Goal: Task Accomplishment & Management: Complete application form

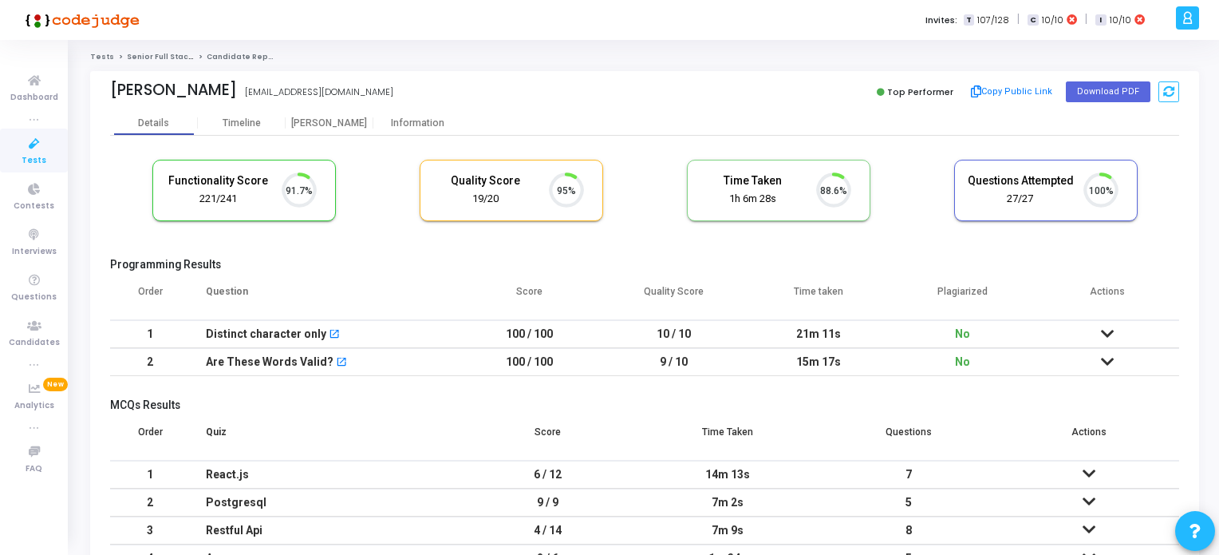
scroll to position [33, 41]
click at [26, 157] on span "Tests" at bounding box center [34, 161] width 25 height 14
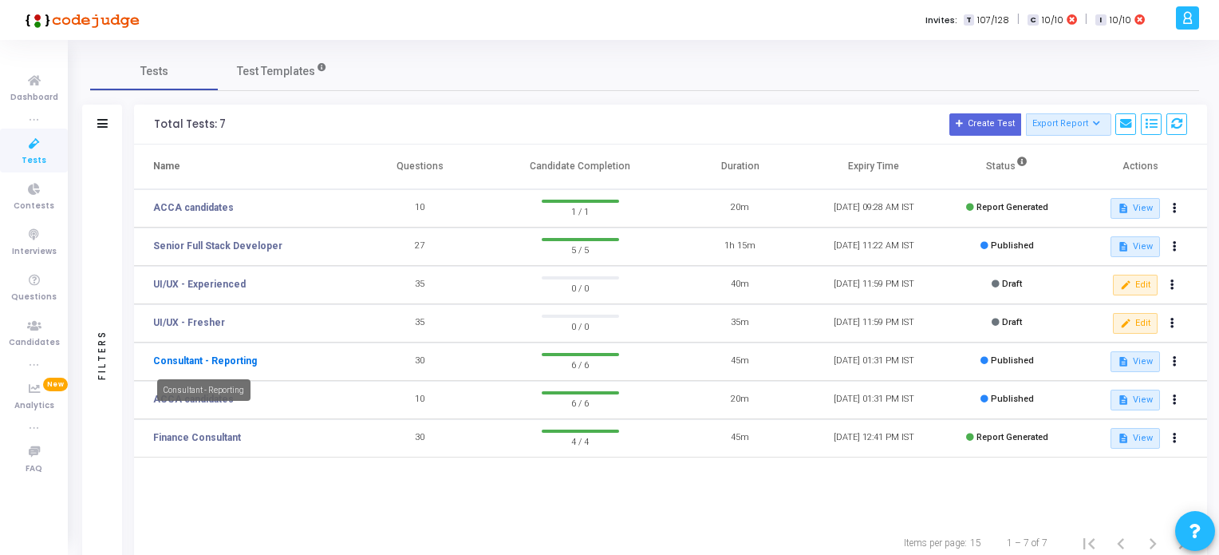
click at [209, 360] on link "Consultant - Reporting" at bounding box center [205, 361] width 104 height 14
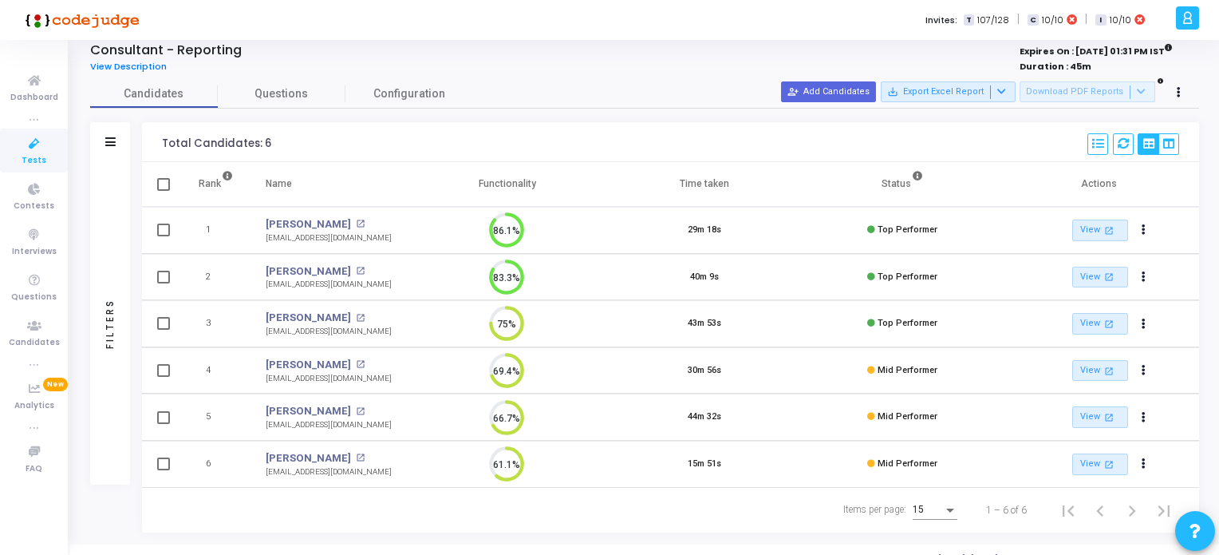
scroll to position [45, 0]
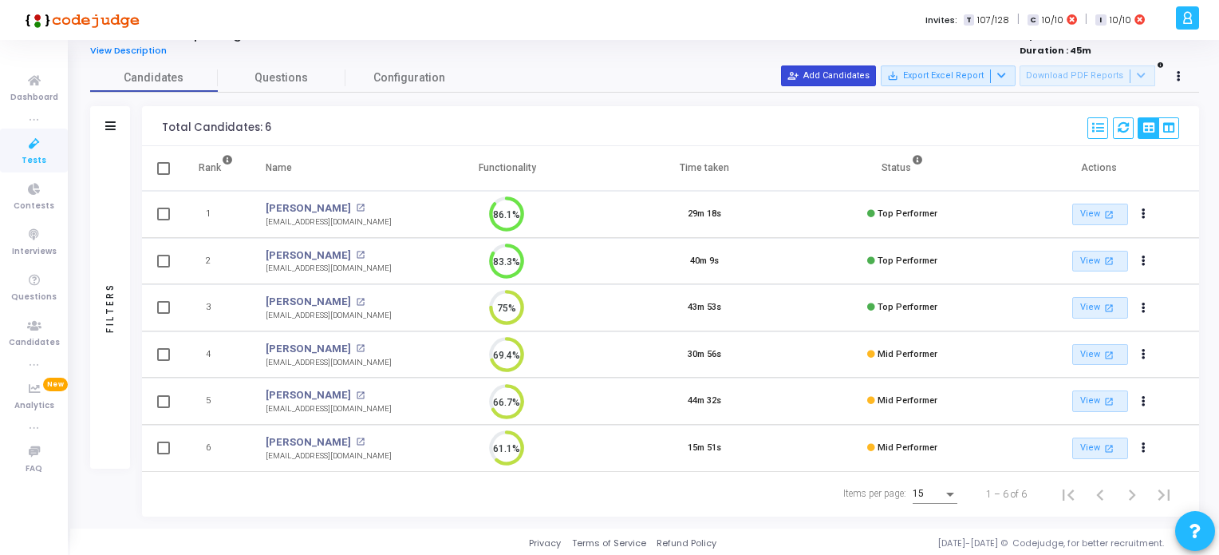
click at [841, 72] on button "person_add_alt Add Candidates" at bounding box center [828, 75] width 95 height 21
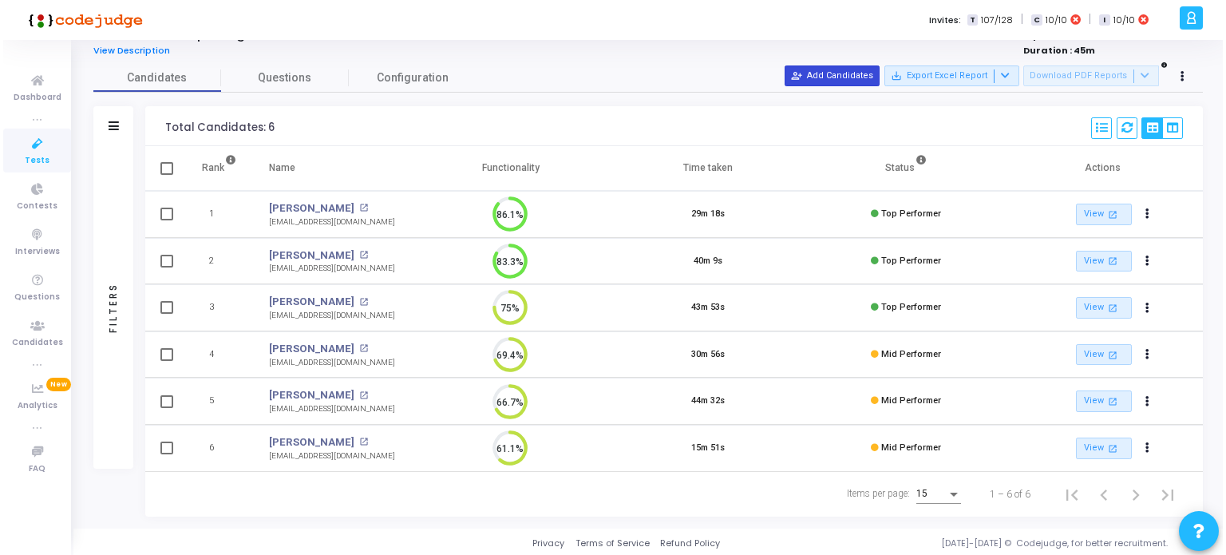
scroll to position [0, 0]
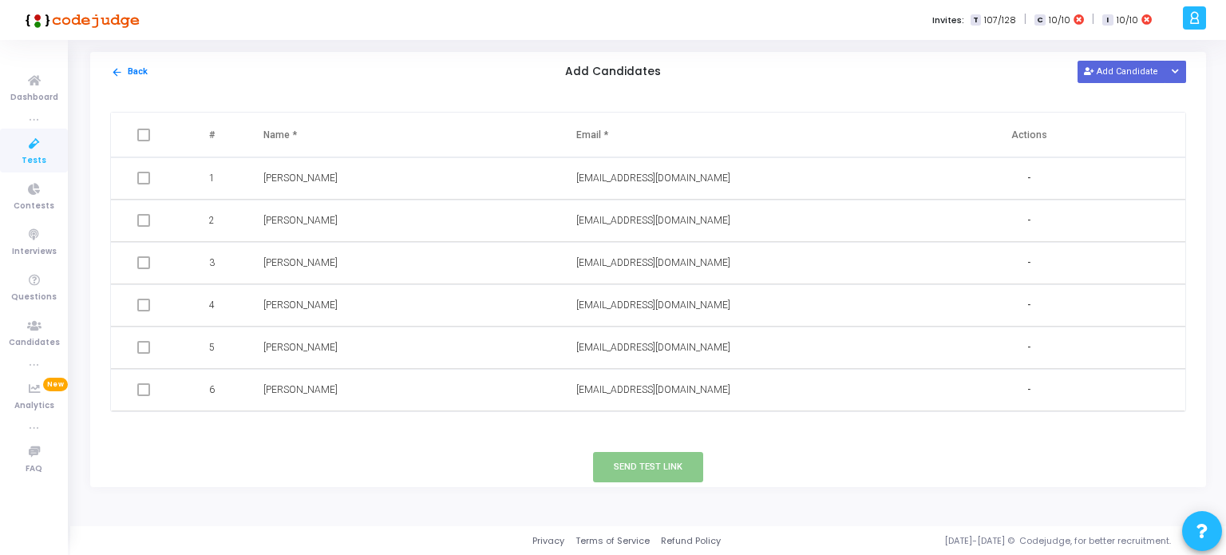
drag, startPoint x: 1111, startPoint y: 66, endPoint x: 1093, endPoint y: 104, distance: 41.8
click at [1112, 66] on button "Add Candidate" at bounding box center [1121, 72] width 88 height 22
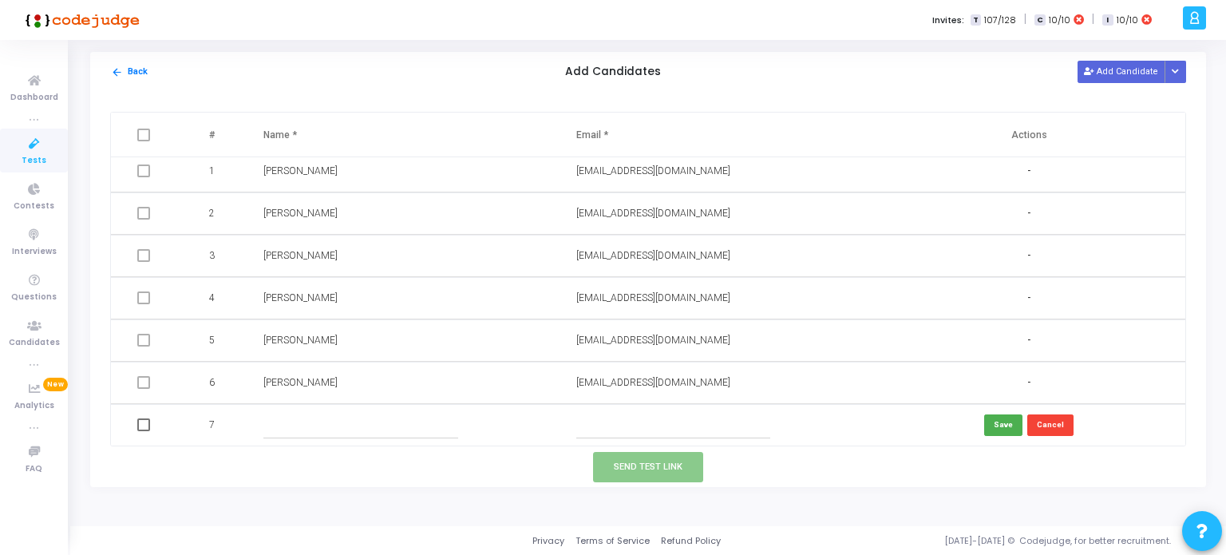
click at [599, 425] on input "text" at bounding box center [673, 425] width 194 height 26
type input "r"
click at [440, 422] on input "text" at bounding box center [360, 425] width 194 height 26
click at [651, 421] on input "[EMAIL_ADDRESS][DOMAIN_NAME]" at bounding box center [673, 425] width 194 height 26
click at [645, 424] on input "[EMAIL_ADDRESS][DOMAIN_NAME]" at bounding box center [673, 425] width 194 height 26
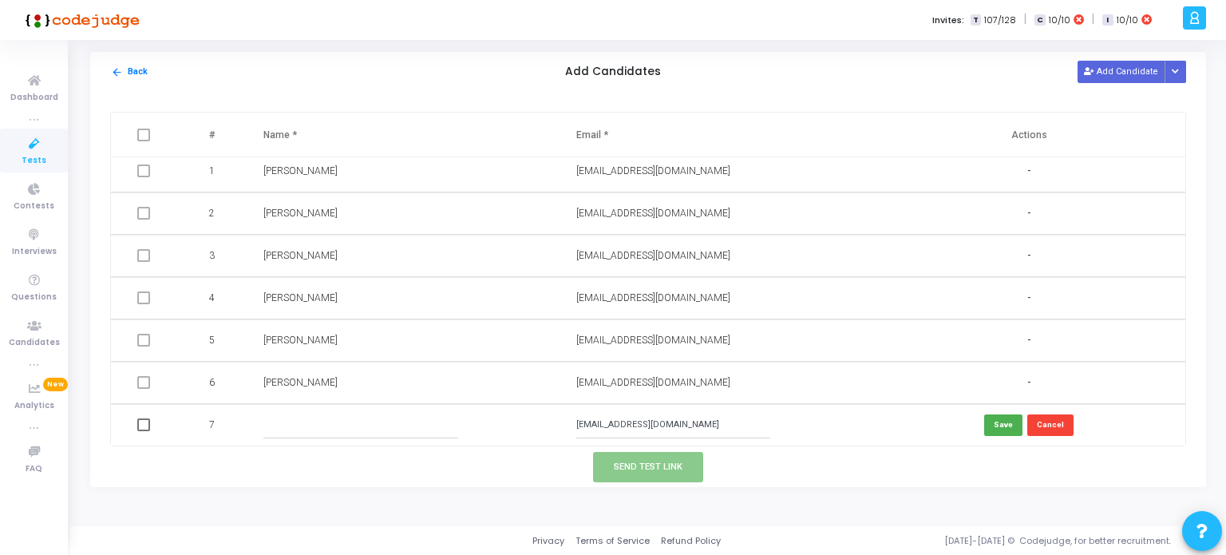
type input "[EMAIL_ADDRESS][DOMAIN_NAME]"
click at [310, 418] on input "text" at bounding box center [360, 425] width 194 height 26
type input "[PERSON_NAME]"
click at [1004, 430] on button "Save" at bounding box center [1003, 425] width 38 height 22
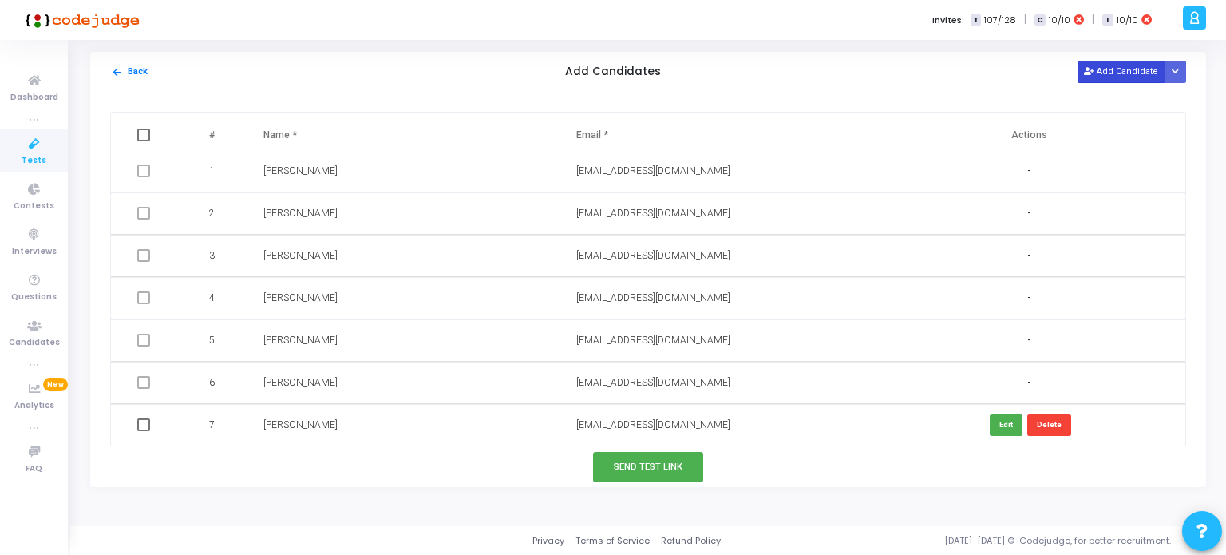
click at [1114, 69] on button "Add Candidate" at bounding box center [1121, 72] width 88 height 22
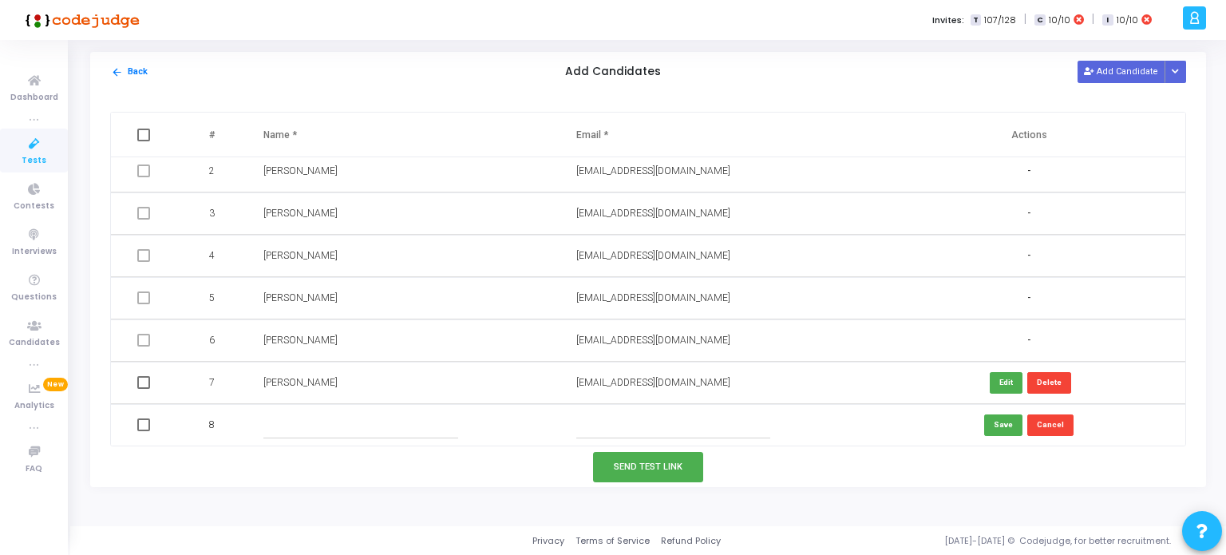
click at [591, 420] on input "text" at bounding box center [673, 425] width 194 height 26
type input "[EMAIL_ADDRESS][DOMAIN_NAME]"
click at [374, 421] on input "text" at bounding box center [360, 425] width 194 height 26
type input "[PERSON_NAME]"
click at [992, 429] on button "Save" at bounding box center [1003, 425] width 38 height 22
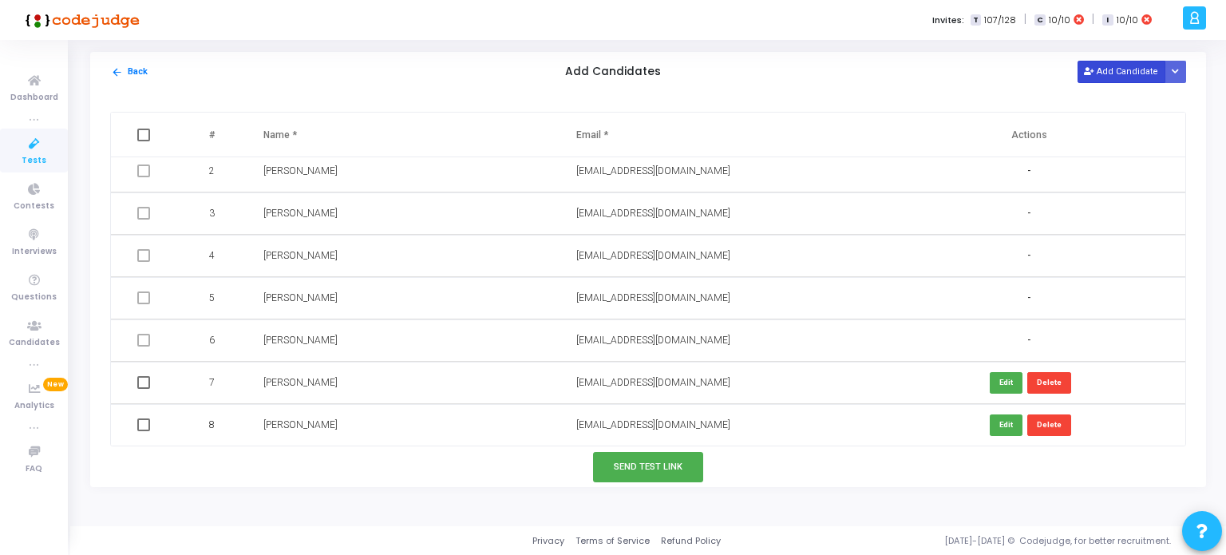
click at [1121, 70] on button "Add Candidate" at bounding box center [1121, 72] width 88 height 22
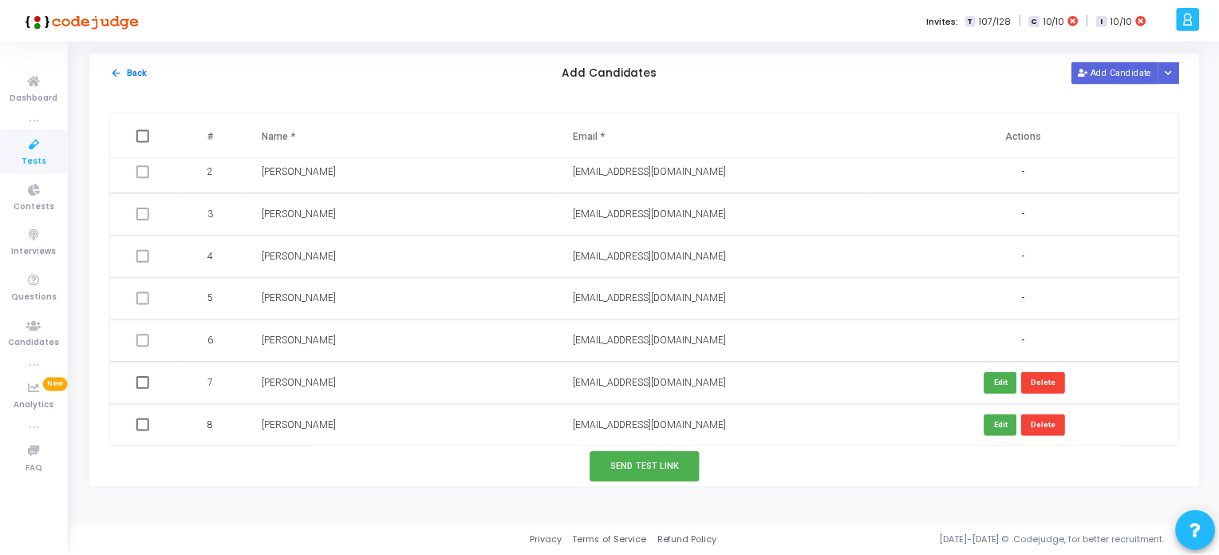
scroll to position [92, 0]
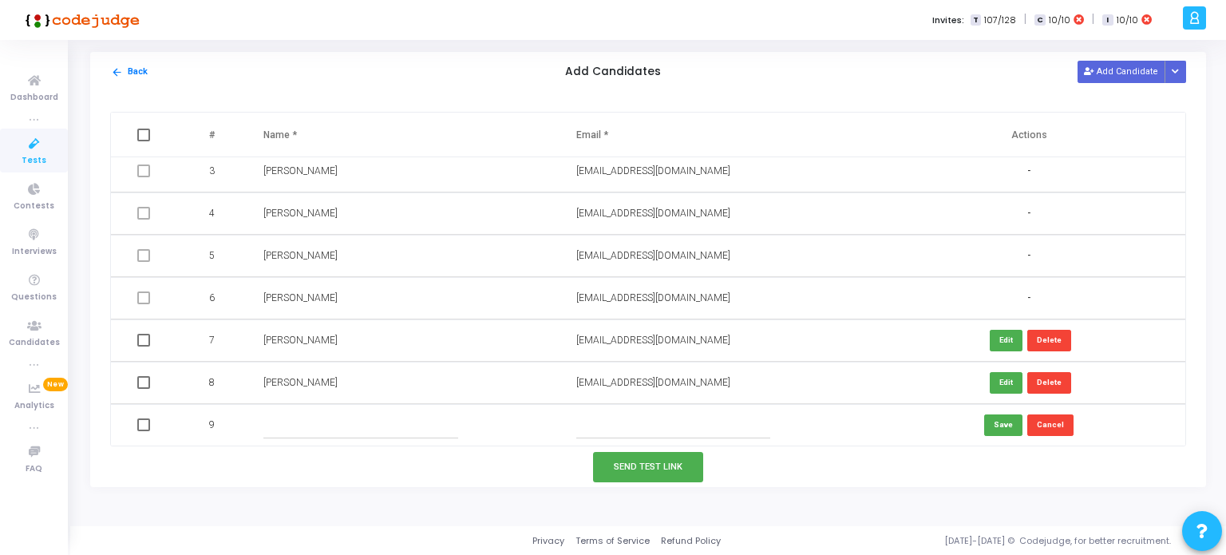
click at [590, 421] on input "text" at bounding box center [673, 425] width 194 height 26
type input "[EMAIL_ADDRESS][DOMAIN_NAME]"
click at [329, 422] on input "text" at bounding box center [360, 425] width 194 height 26
type input "[PERSON_NAME]"
click at [990, 429] on button "Save" at bounding box center [1003, 425] width 38 height 22
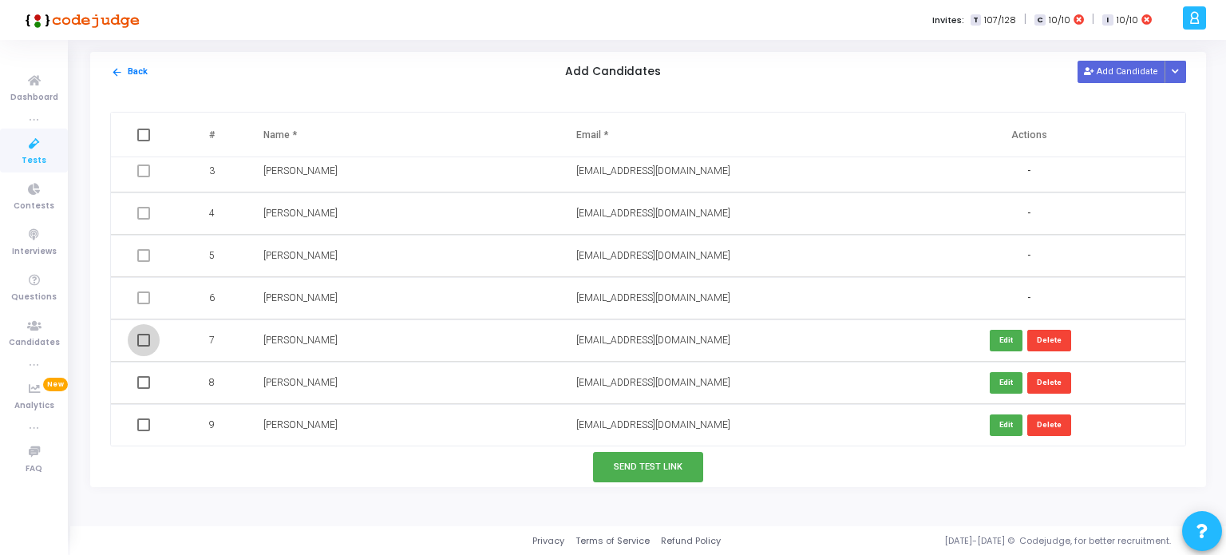
click at [143, 346] on span at bounding box center [143, 340] width 13 height 13
click at [143, 346] on input "checkbox" at bounding box center [143, 346] width 1 height 1
checkbox input "true"
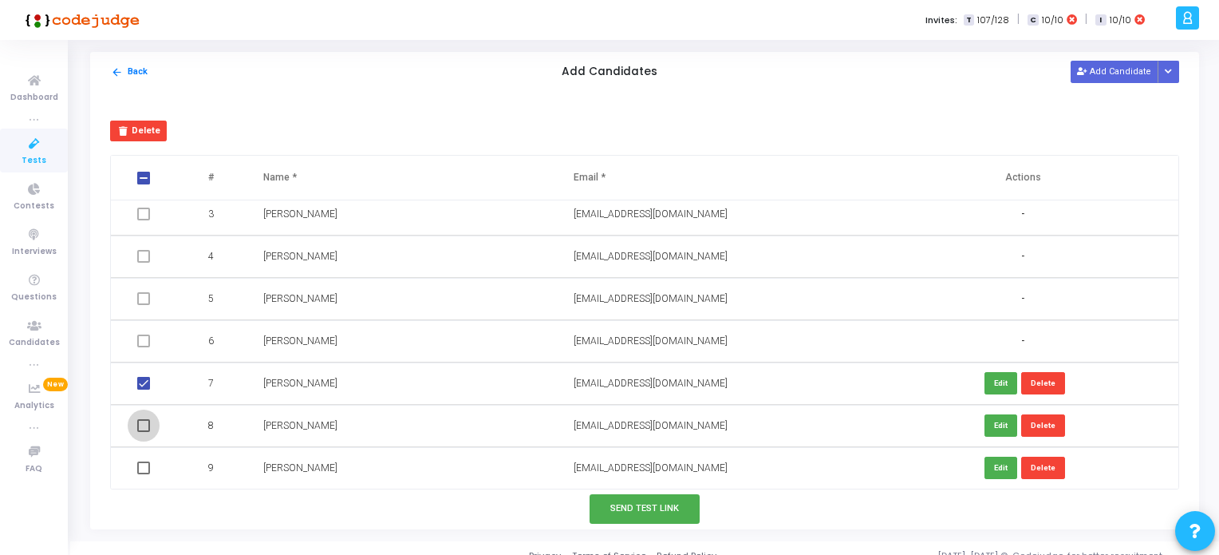
drag, startPoint x: 142, startPoint y: 424, endPoint x: 148, endPoint y: 450, distance: 26.9
click at [142, 423] on span at bounding box center [143, 425] width 13 height 13
click at [143, 432] on input "checkbox" at bounding box center [143, 432] width 1 height 1
checkbox input "true"
click at [143, 472] on span at bounding box center [143, 467] width 13 height 13
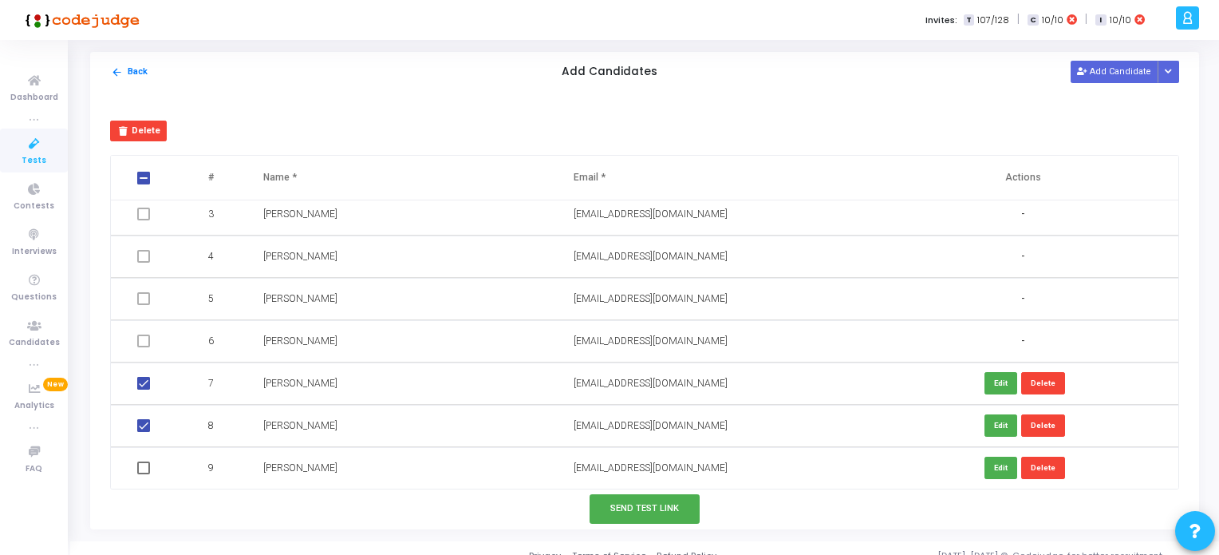
click at [143, 474] on input "checkbox" at bounding box center [143, 474] width 1 height 1
checkbox input "true"
click at [645, 516] on button "Send Test Link" at bounding box center [645, 509] width 110 height 30
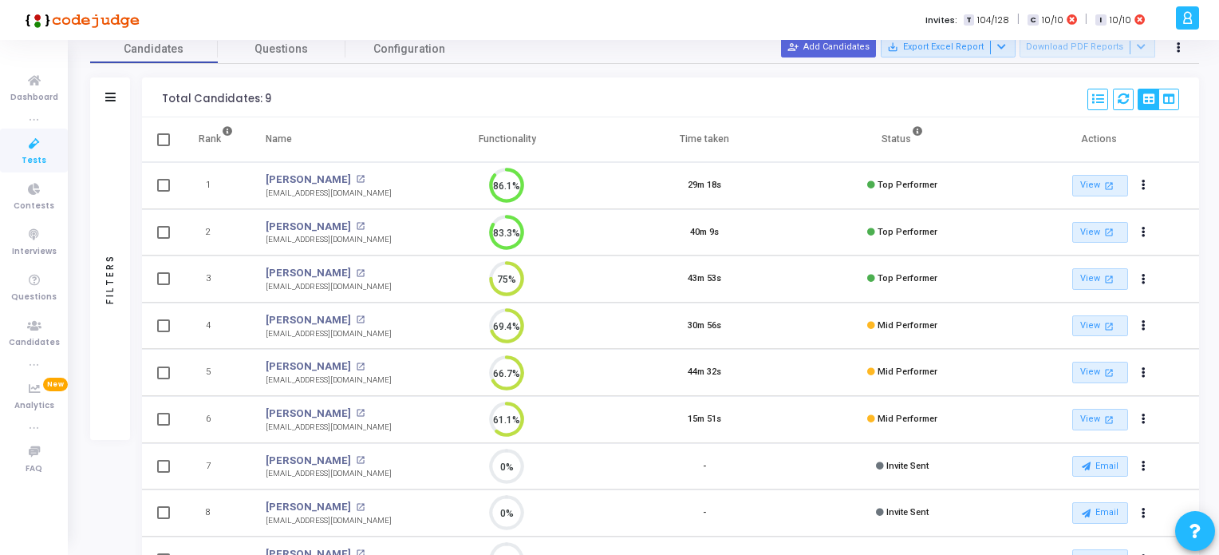
scroll to position [184, 0]
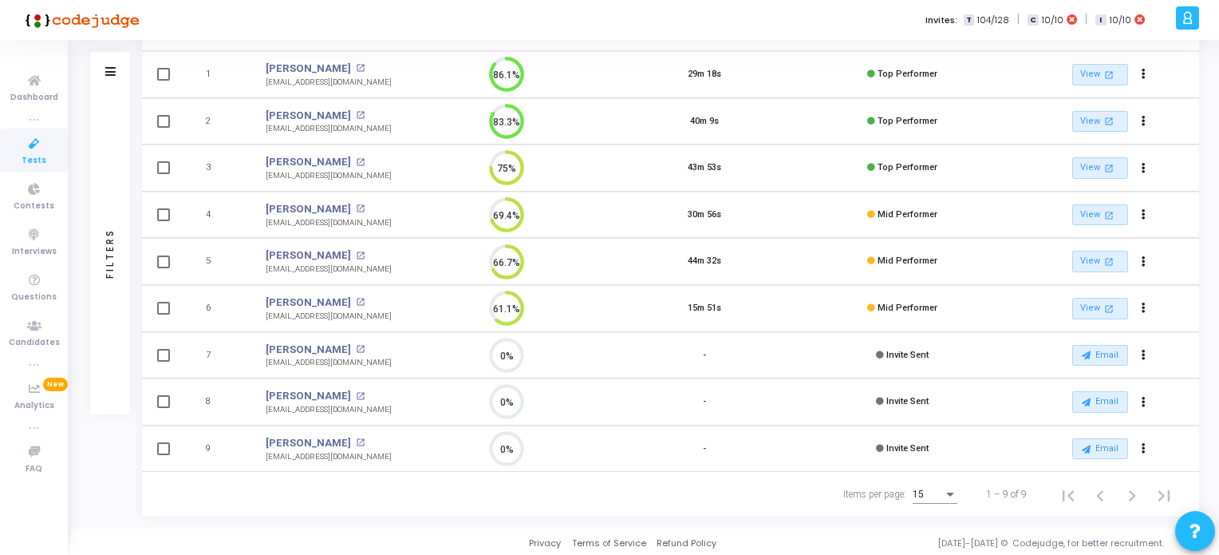
click at [29, 148] on icon at bounding box center [35, 144] width 34 height 20
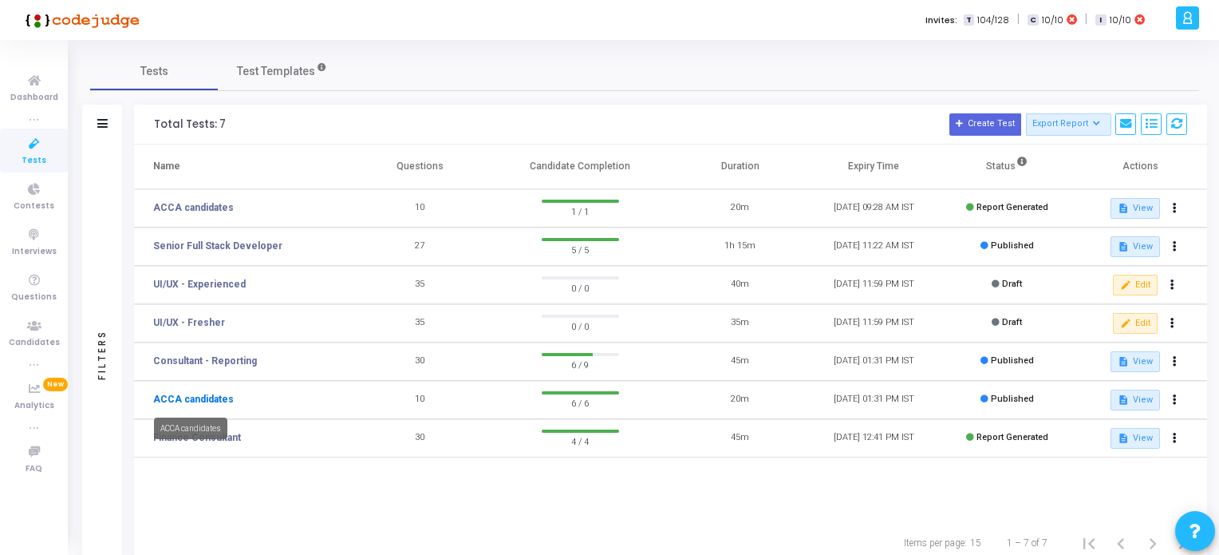
click at [192, 398] on link "ACCA candidates" at bounding box center [193, 399] width 81 height 14
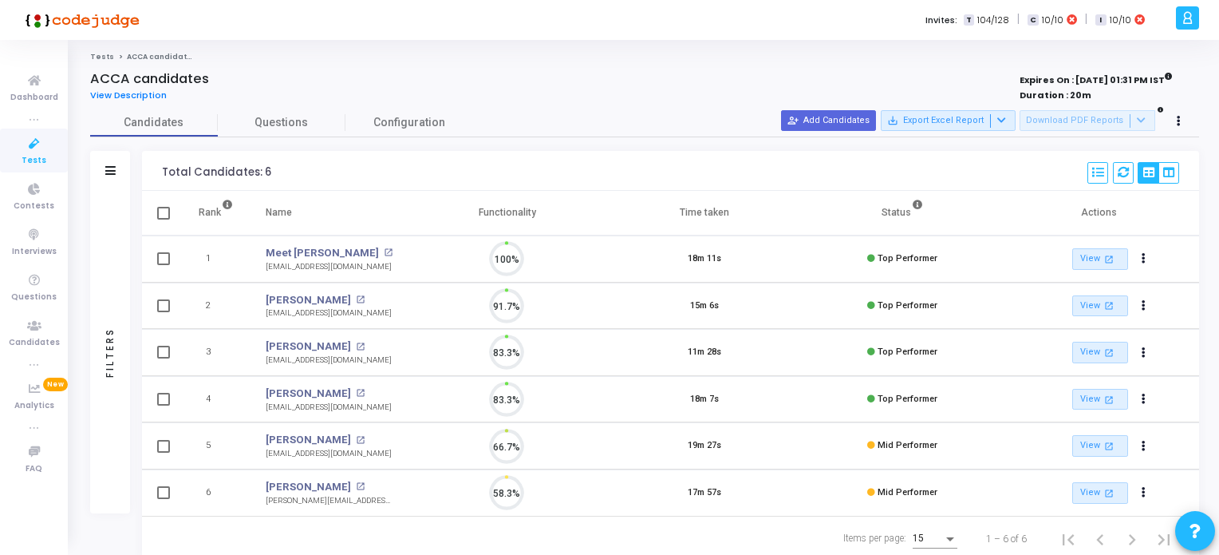
scroll to position [33, 41]
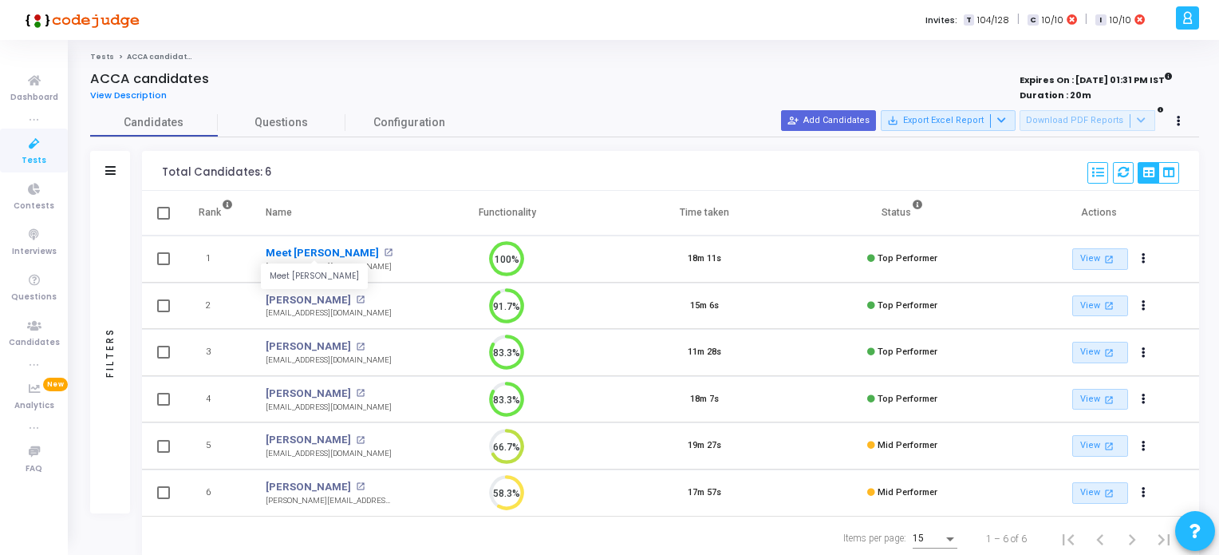
click at [295, 251] on link "Meet [PERSON_NAME]" at bounding box center [322, 253] width 113 height 16
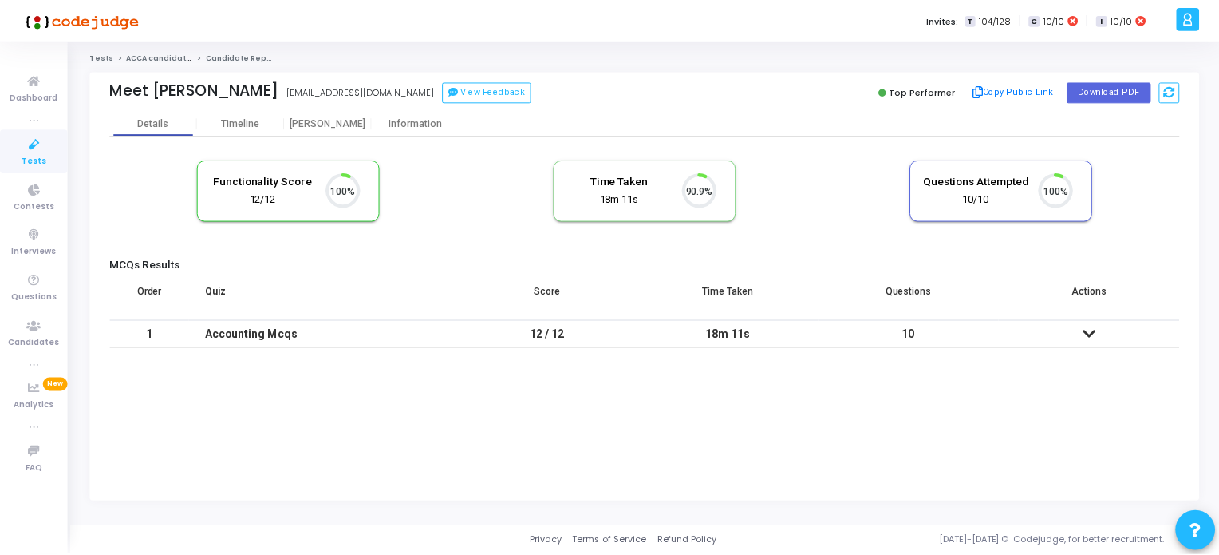
scroll to position [33, 41]
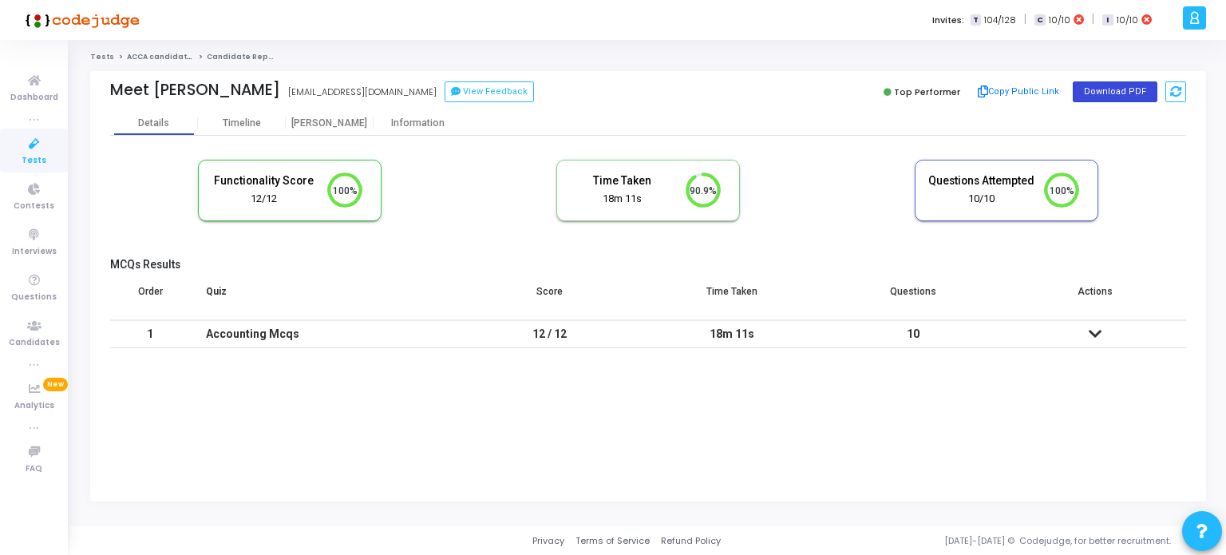
click at [1118, 92] on button "Download PDF" at bounding box center [1115, 91] width 85 height 21
click at [30, 145] on icon at bounding box center [35, 144] width 34 height 20
